Goal: Book appointment/travel/reservation

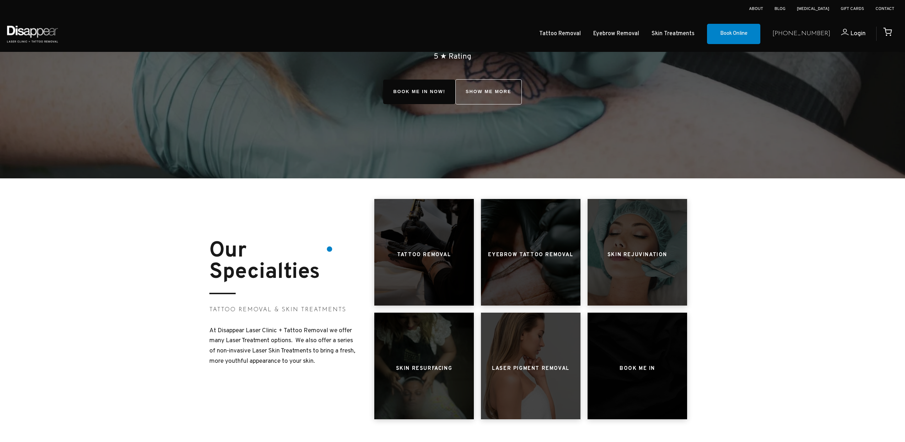
scroll to position [201, 0]
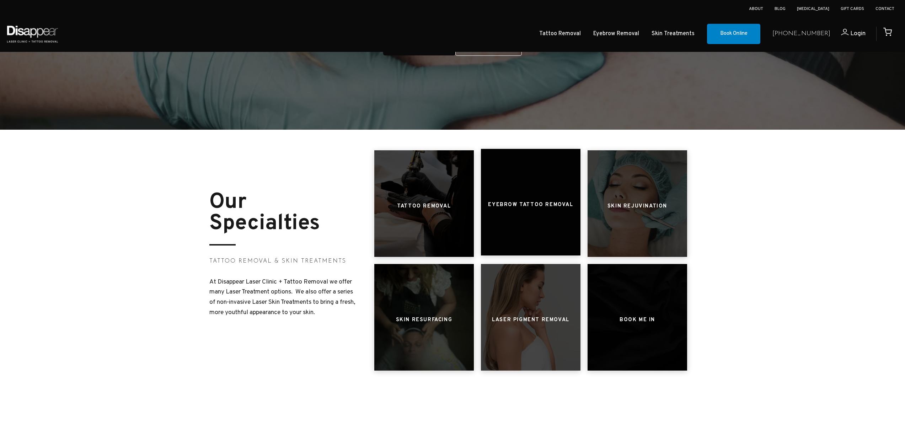
click at [543, 207] on h3 "Eyebrow Tattoo Removal" at bounding box center [530, 205] width 85 height 14
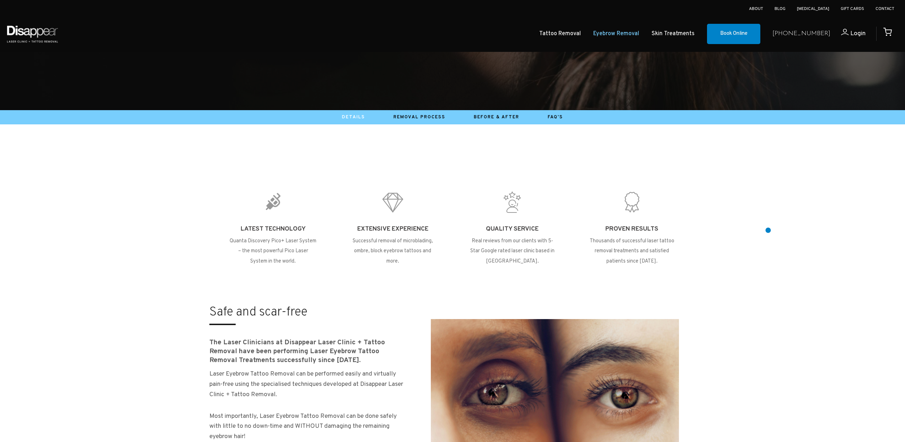
scroll to position [226, 0]
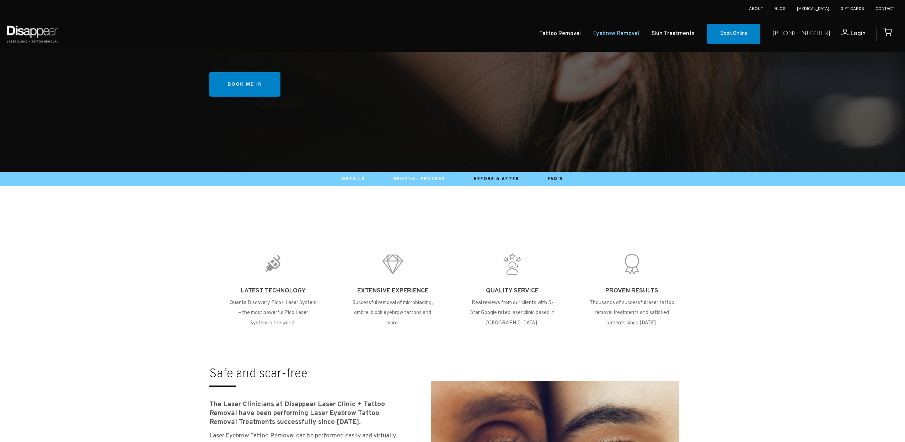
click at [422, 180] on link "Removal Process" at bounding box center [420, 179] width 52 height 6
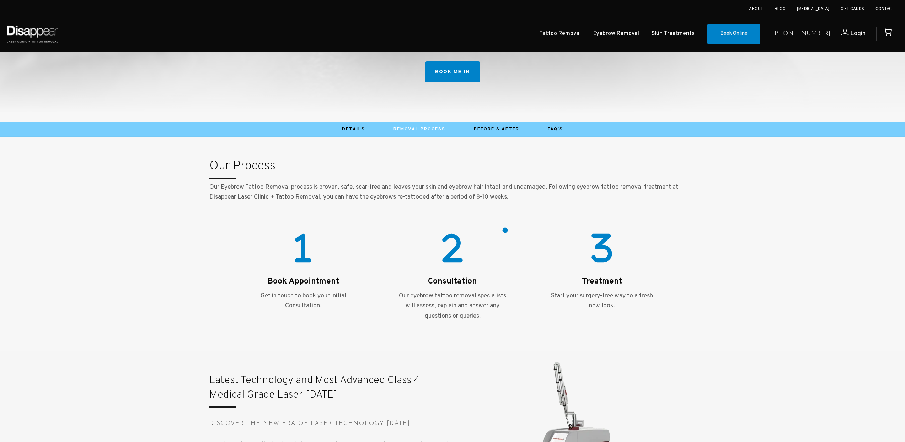
scroll to position [45, 0]
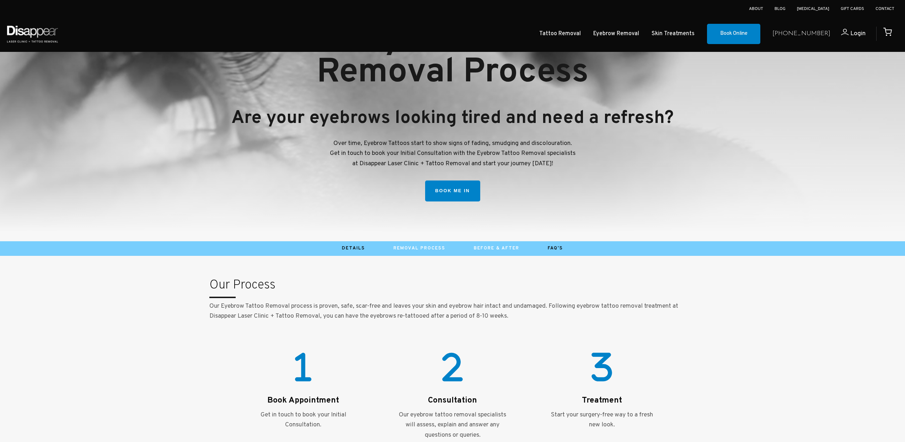
click at [491, 246] on link "Before & After" at bounding box center [497, 249] width 46 height 6
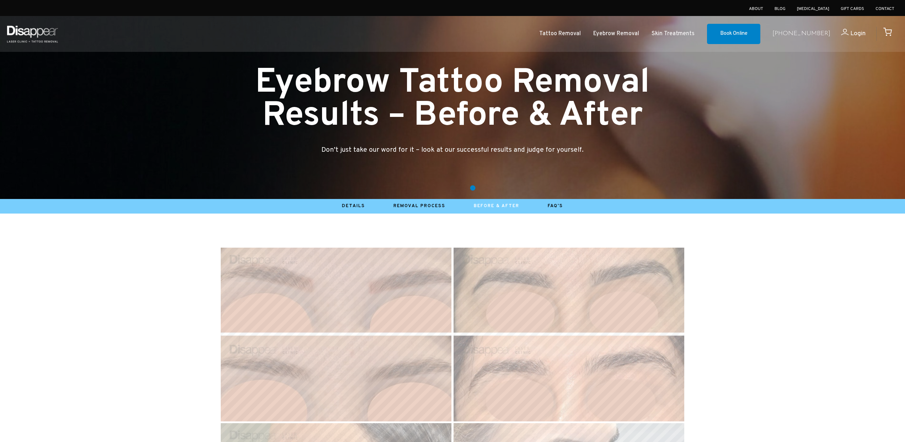
scroll to position [3, 0]
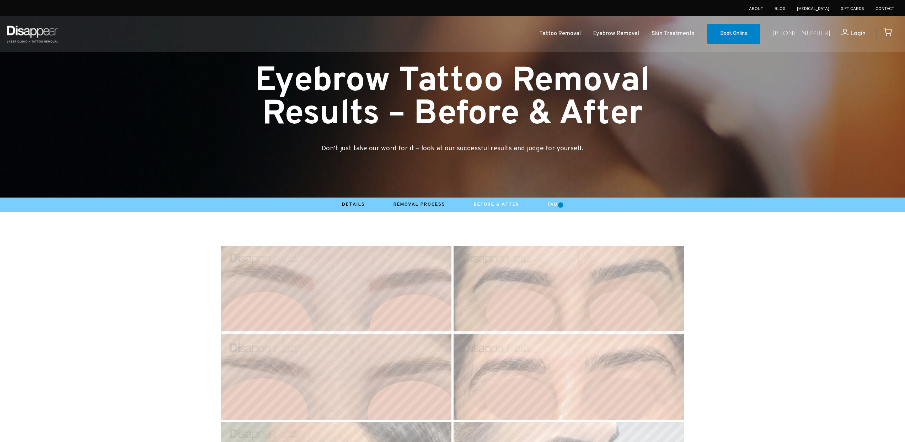
click at [560, 205] on link "FAQ's" at bounding box center [555, 205] width 15 height 6
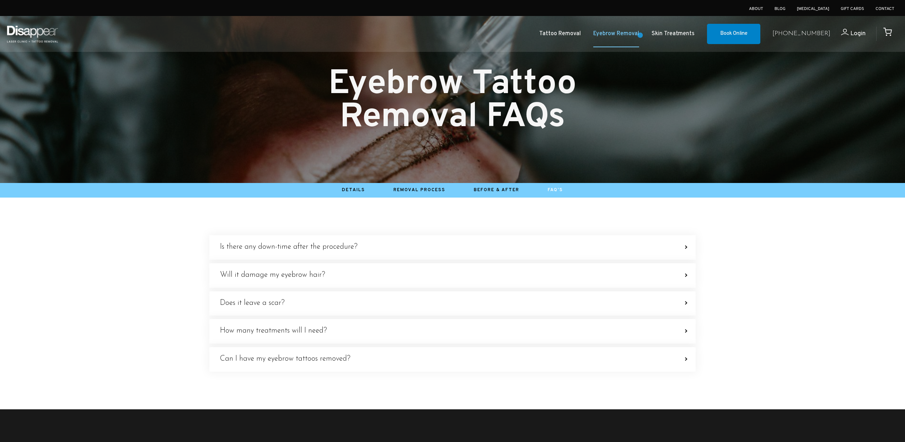
click at [639, 35] on link "Eyebrow Removal" at bounding box center [617, 34] width 46 height 10
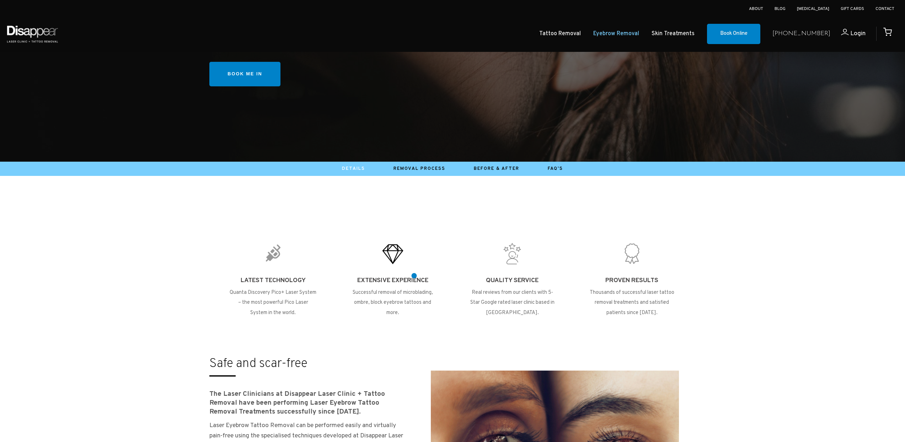
scroll to position [235, 0]
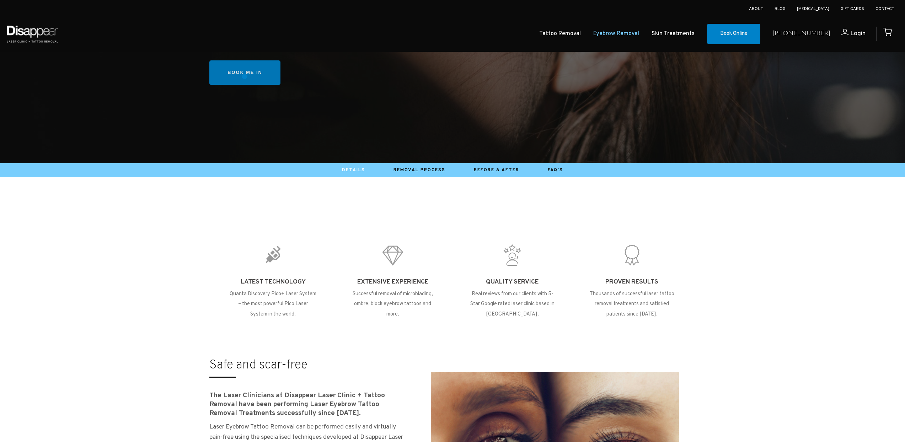
click at [245, 76] on link "Book me in" at bounding box center [244, 72] width 71 height 25
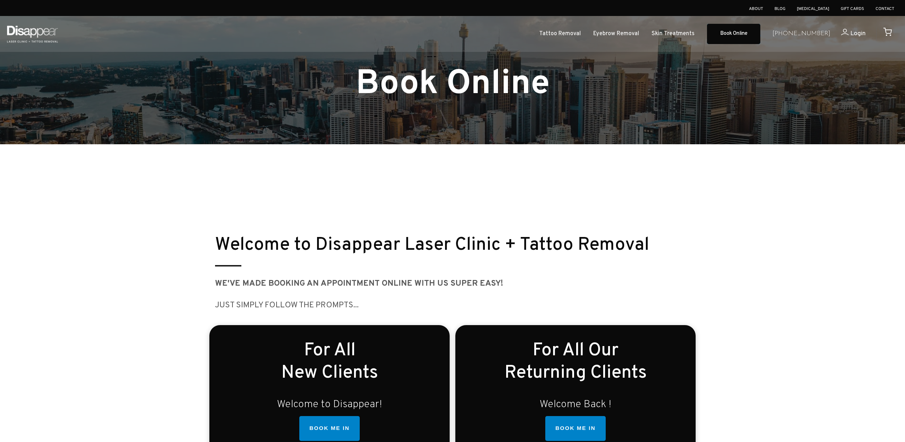
click at [758, 36] on link "Book Online" at bounding box center [733, 34] width 53 height 21
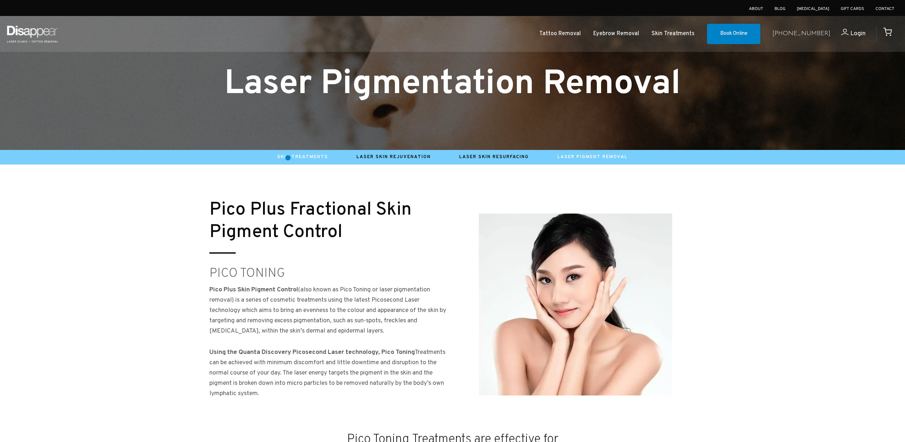
click at [288, 158] on link "Skin Treatments" at bounding box center [302, 157] width 51 height 6
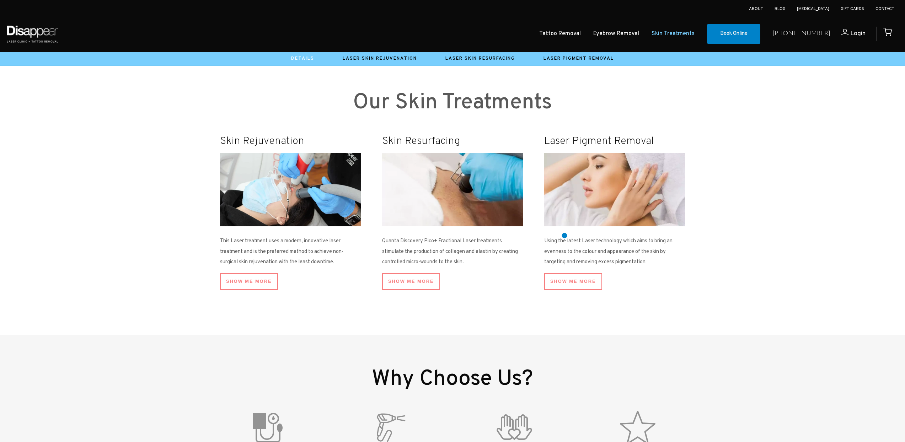
scroll to position [177, 0]
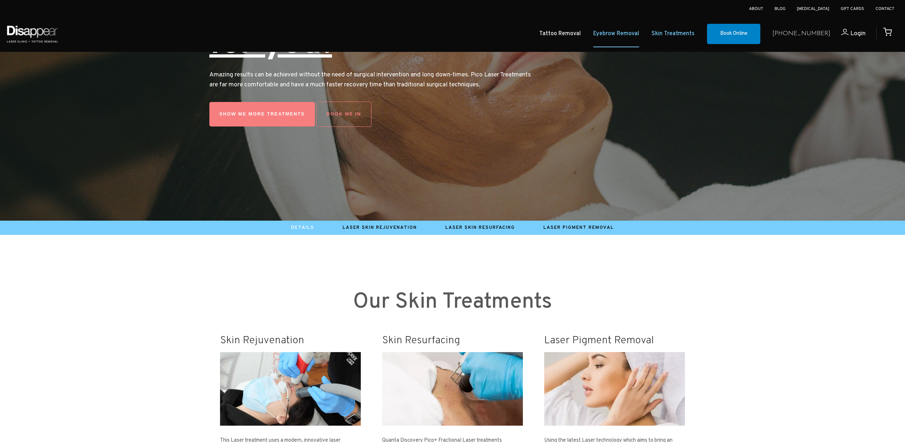
click at [639, 37] on link "Eyebrow Removal" at bounding box center [617, 34] width 46 height 10
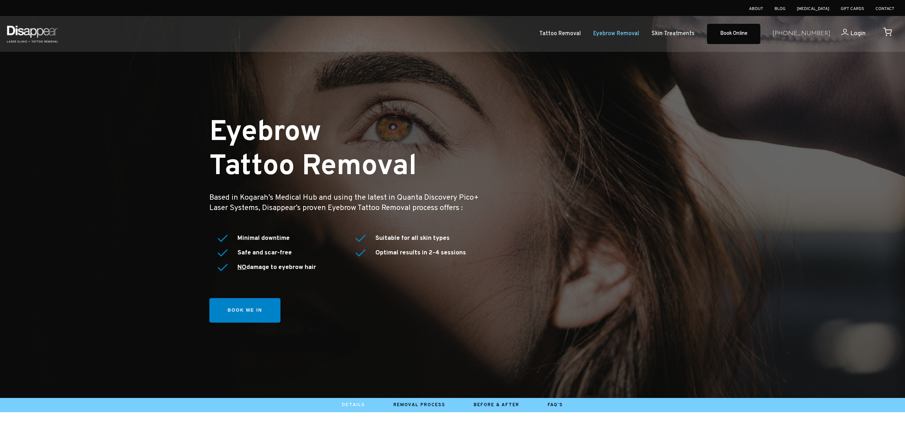
click at [743, 32] on link "Book Online" at bounding box center [733, 34] width 53 height 21
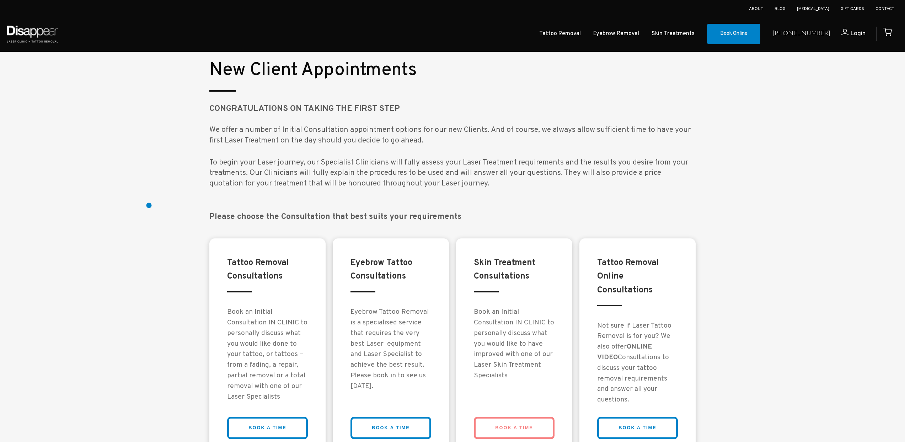
scroll to position [552, 0]
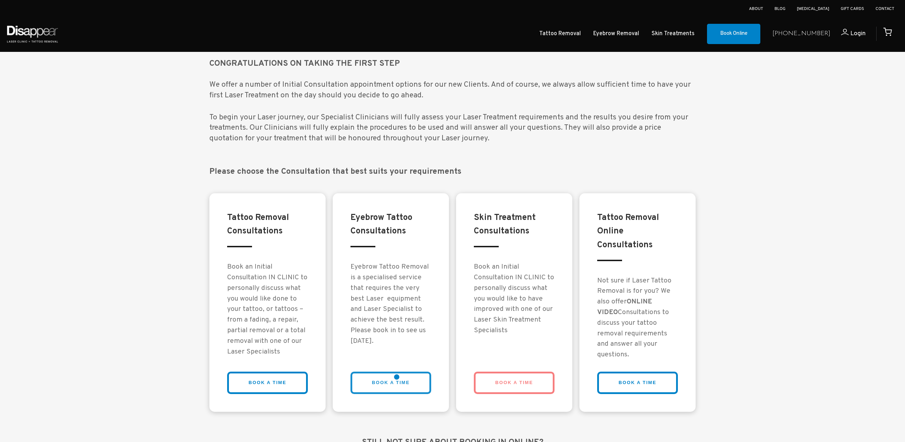
click at [397, 377] on link "BOOK A TIME" at bounding box center [391, 383] width 81 height 22
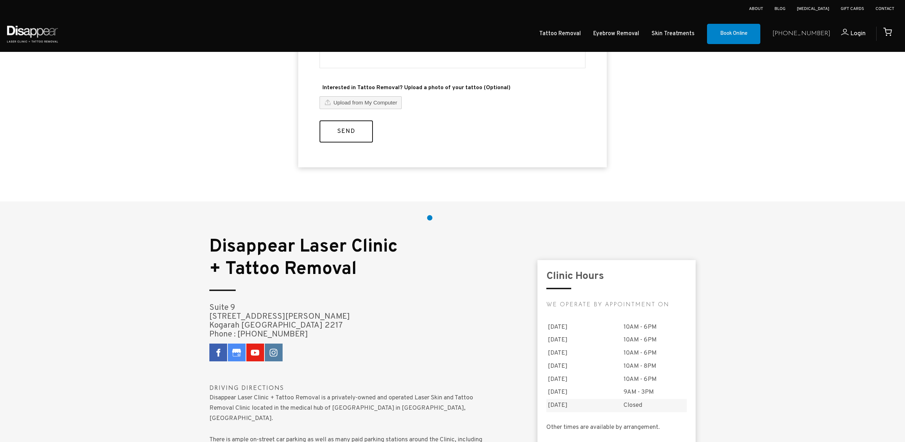
scroll to position [398, 0]
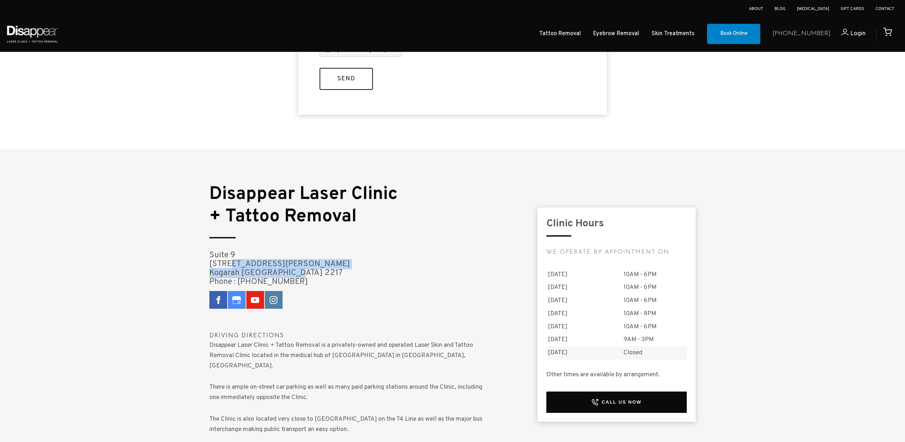
drag, startPoint x: 212, startPoint y: 259, endPoint x: 280, endPoint y: 266, distance: 69.0
click at [280, 266] on h4 "Suite 9 40-42 Montgomery Street Kogarah NSW 2217 Phone : (02) 9587 8787" at bounding box center [370, 268] width 323 height 35
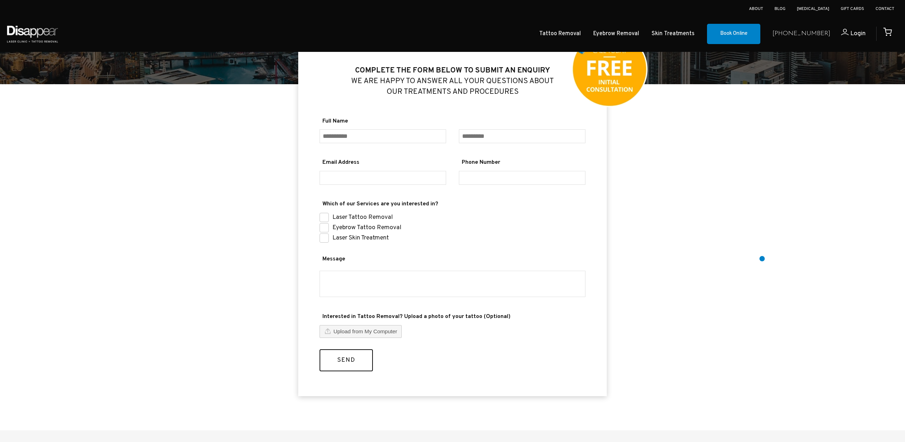
scroll to position [0, 0]
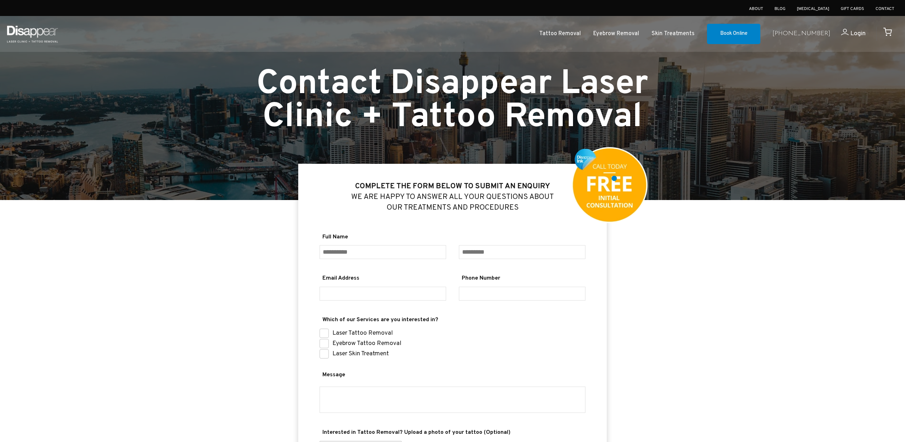
click at [615, 179] on img at bounding box center [610, 185] width 77 height 77
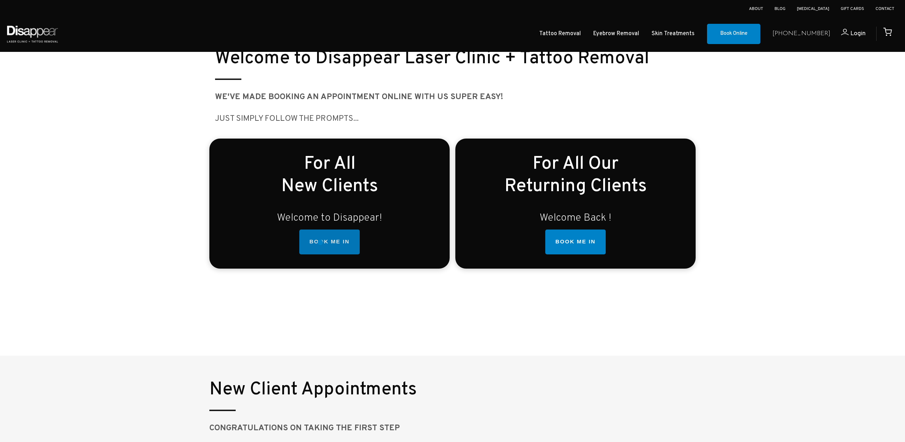
click at [320, 243] on link "BOOK ME IN" at bounding box center [329, 242] width 60 height 25
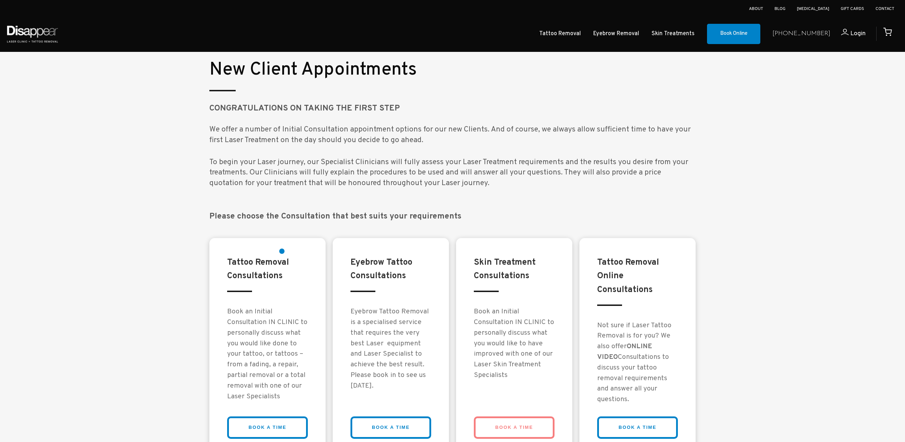
scroll to position [554, 0]
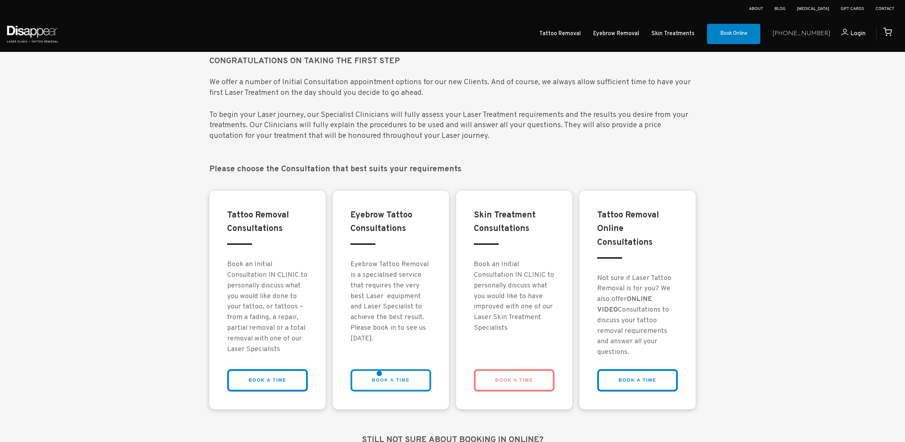
click at [379, 374] on link "BOOK A TIME" at bounding box center [391, 381] width 81 height 22
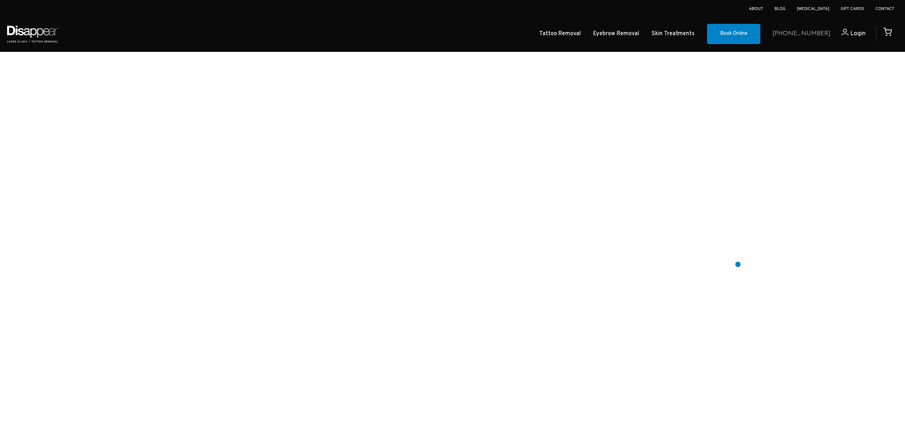
drag, startPoint x: 779, startPoint y: 264, endPoint x: 782, endPoint y: 254, distance: 10.4
click at [779, 262] on div at bounding box center [452, 406] width 905 height 711
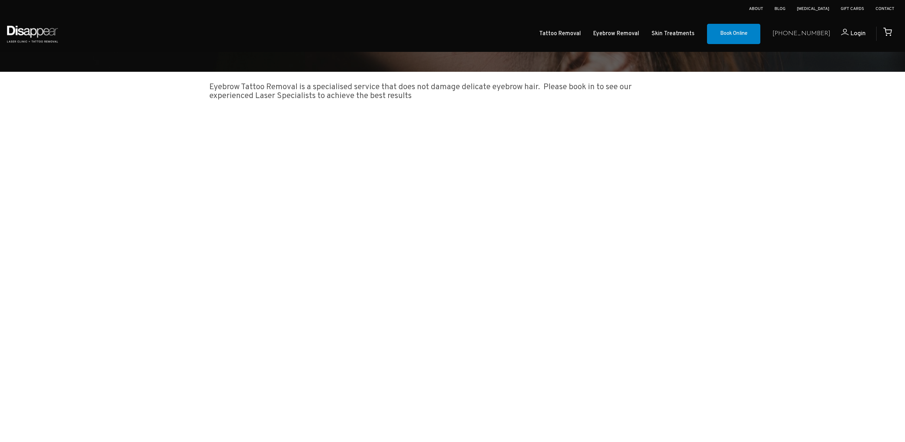
drag, startPoint x: 746, startPoint y: 198, endPoint x: 750, endPoint y: 195, distance: 4.8
drag, startPoint x: 436, startPoint y: 84, endPoint x: 519, endPoint y: 81, distance: 82.9
click at [518, 81] on div "Eyebrow Tattoo Removal is a specialised service that does not damage delicate e…" at bounding box center [453, 88] width 498 height 33
click at [519, 81] on div "Eyebrow Tattoo Removal is a specialised service that does not damage delicate e…" at bounding box center [453, 88] width 498 height 33
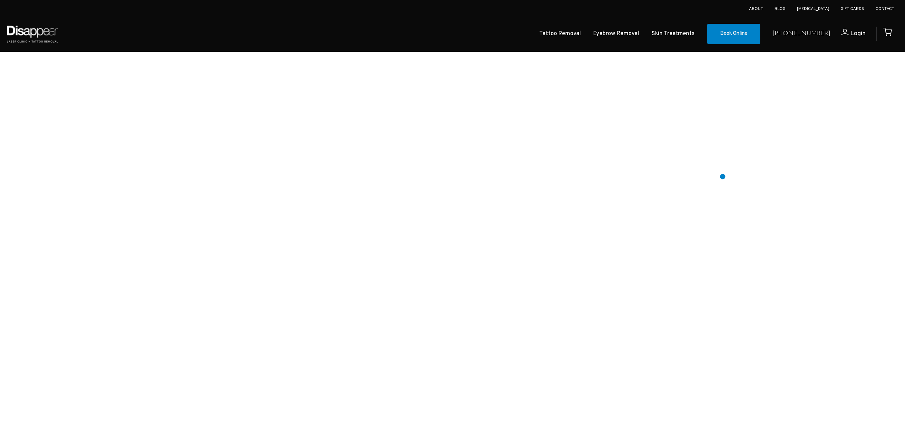
scroll to position [211, 0]
